Goal: Navigation & Orientation: Find specific page/section

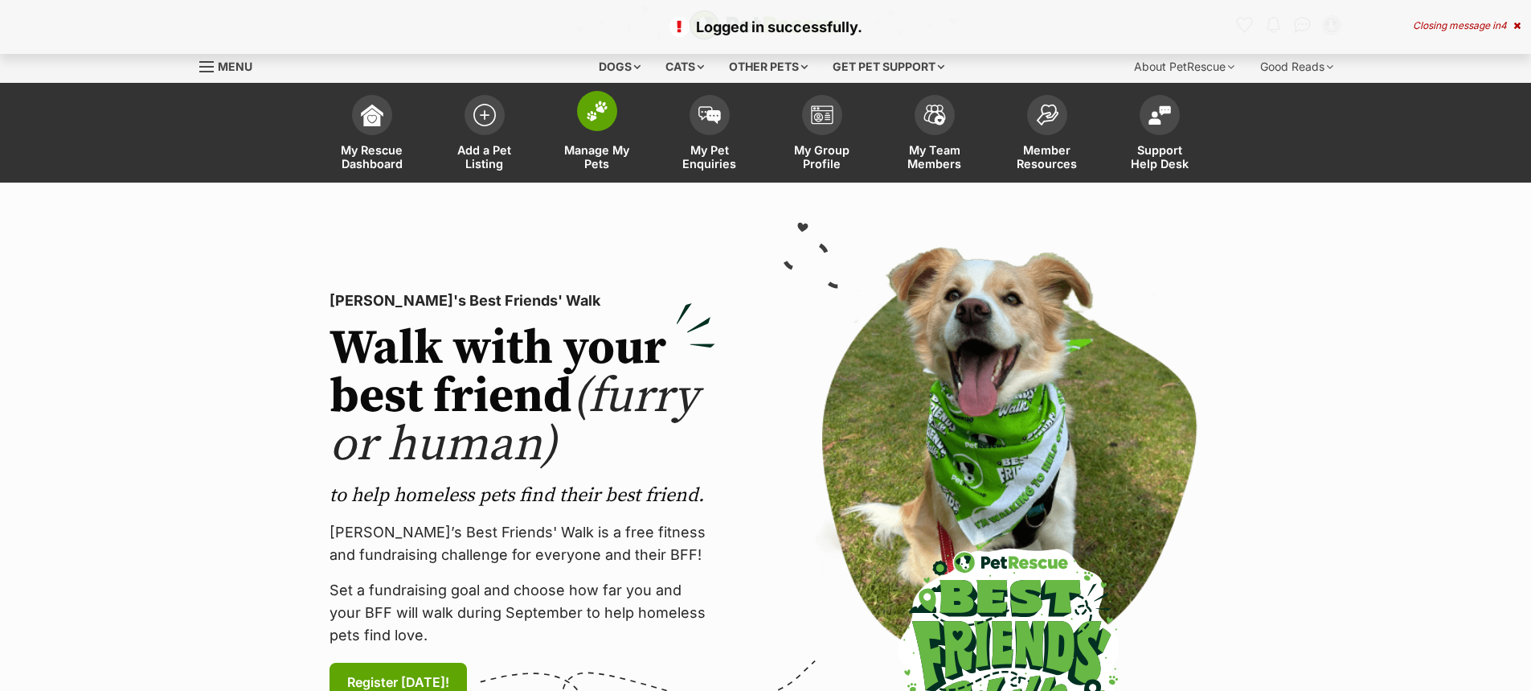
click at [612, 116] on span at bounding box center [597, 111] width 40 height 40
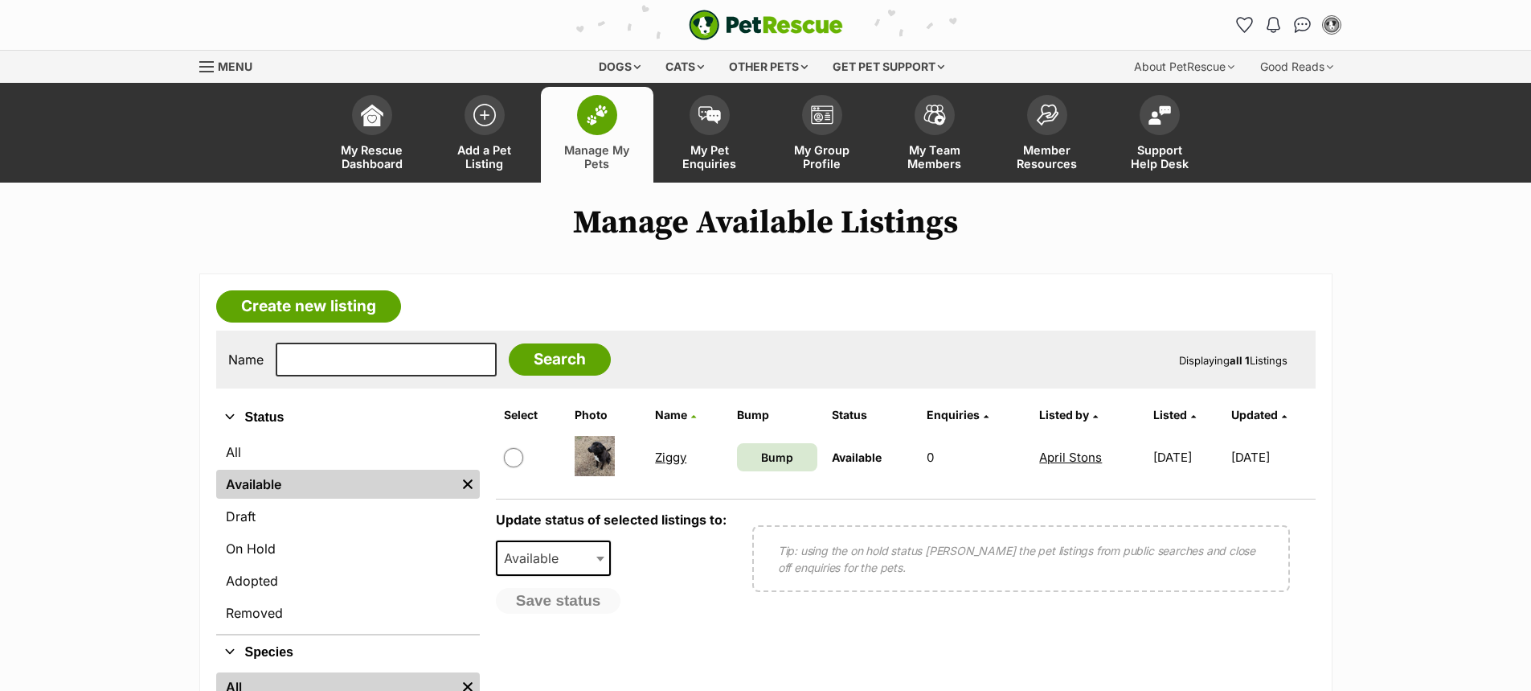
click at [655, 461] on link "Ziggy" at bounding box center [670, 456] width 31 height 15
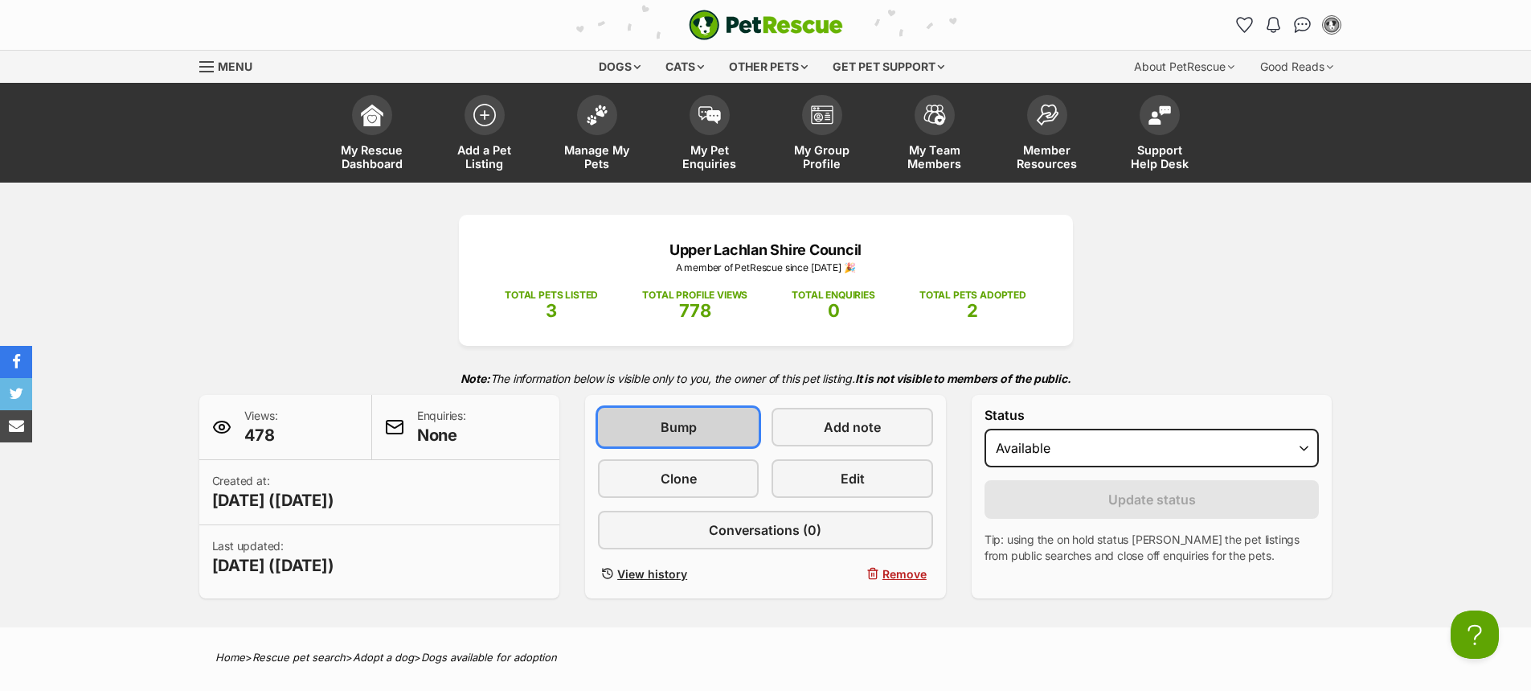
click at [706, 430] on link "Bump" at bounding box center [678, 427] width 161 height 39
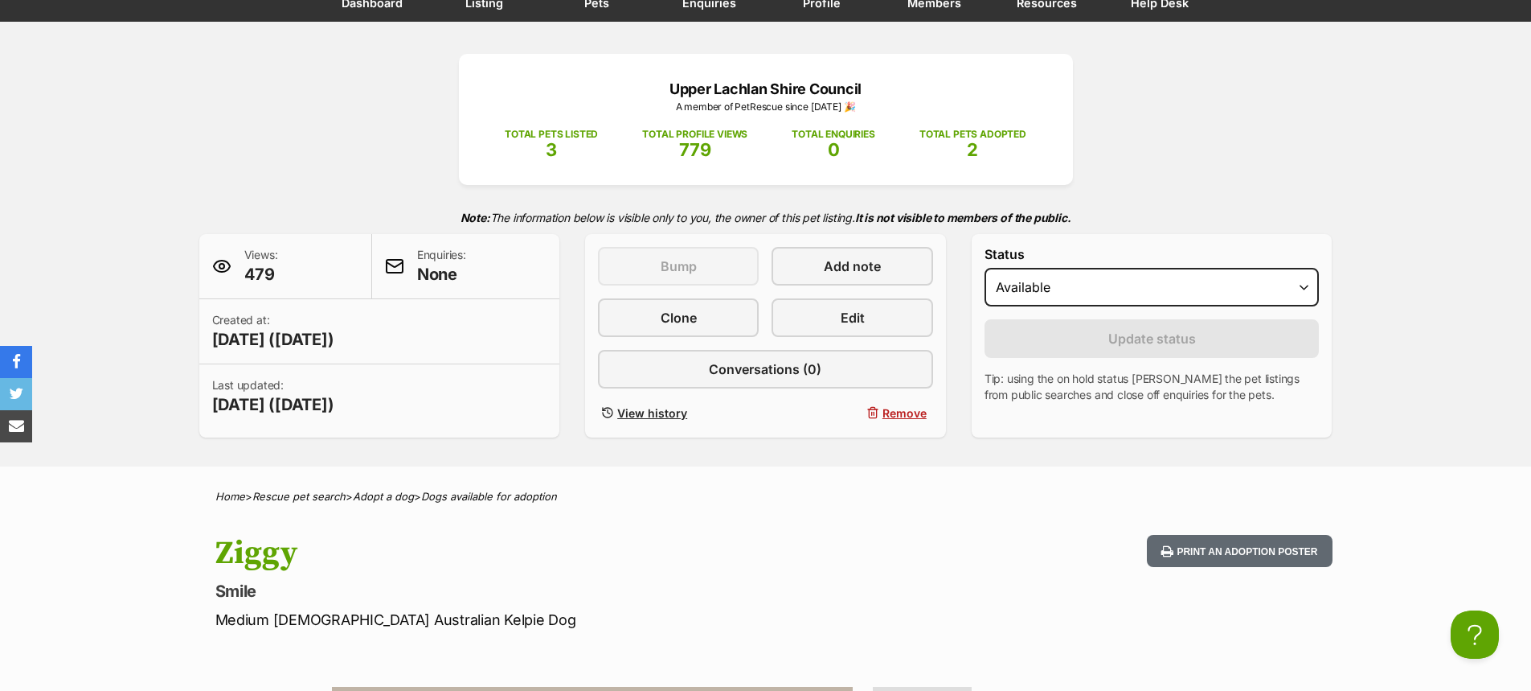
scroll to position [80, 0]
